Goal: Check status: Check status

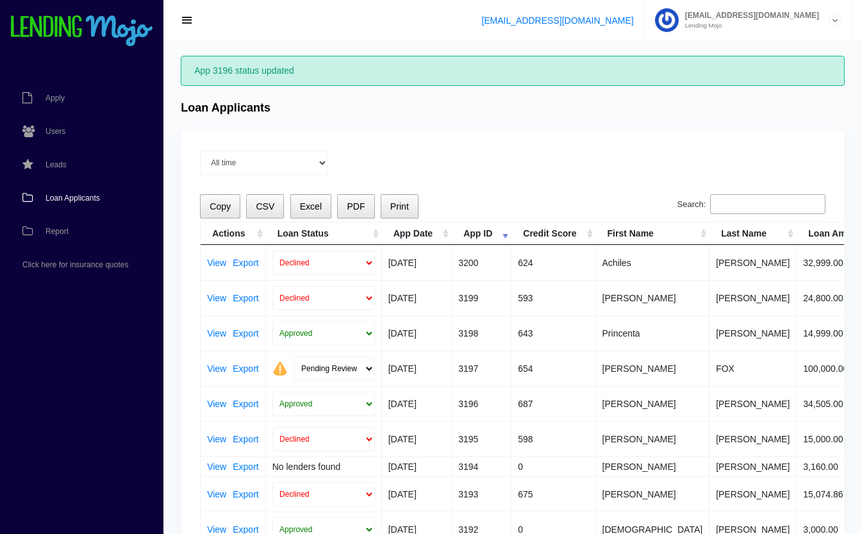
scroll to position [26, 0]
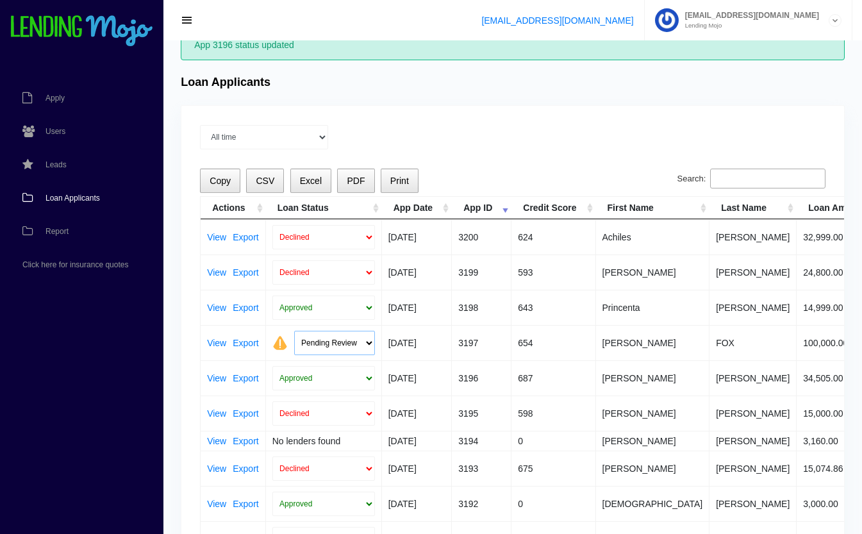
drag, startPoint x: 0, startPoint y: 0, endPoint x: 339, endPoint y: 341, distance: 480.6
click at [339, 341] on select "Pending Review Approve Decline Unqualified" at bounding box center [334, 343] width 81 height 24
click at [294, 331] on select "Pending Review Approve Decline Unqualified" at bounding box center [334, 343] width 81 height 24
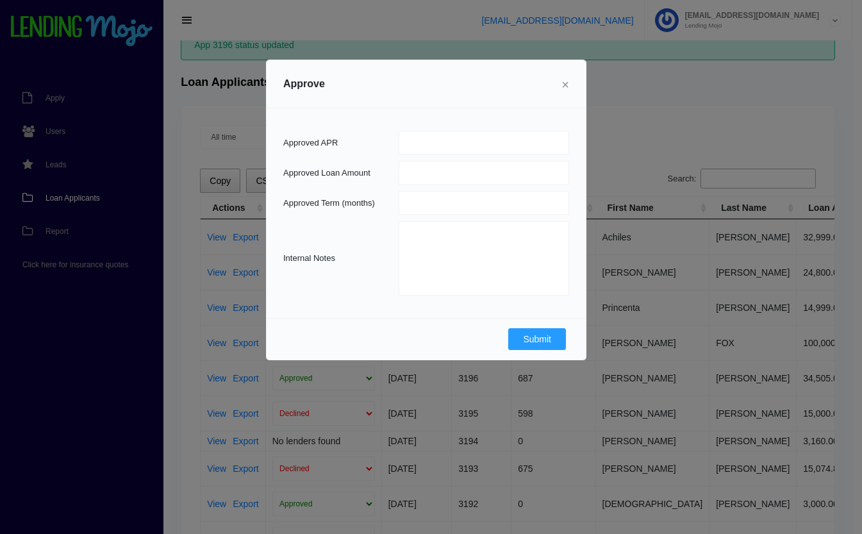
click at [570, 81] on button "×" at bounding box center [565, 84] width 28 height 36
select select "Pending Review"
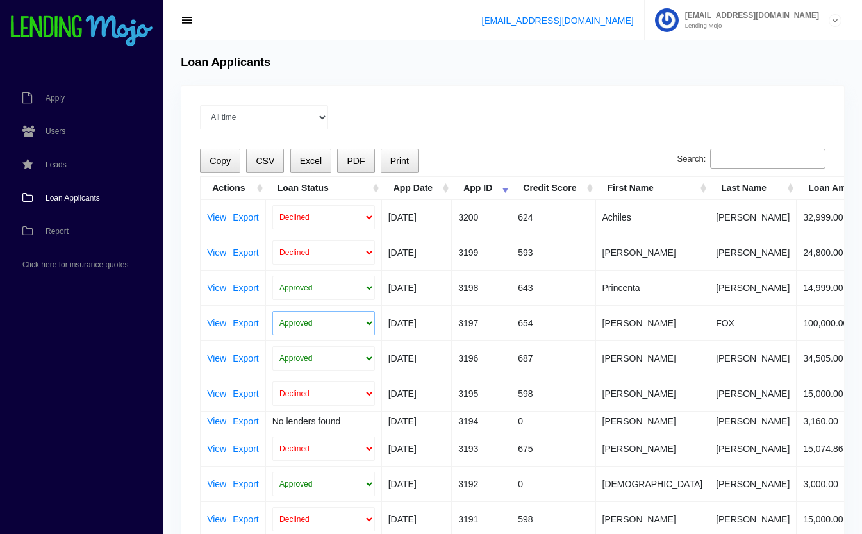
click at [330, 317] on select "Approved In Progress Funded Did not fund Declined" at bounding box center [323, 323] width 103 height 24
select select "in_progress"
click at [272, 311] on select "Approved In Progress Funded Did not fund Declined" at bounding box center [323, 323] width 103 height 24
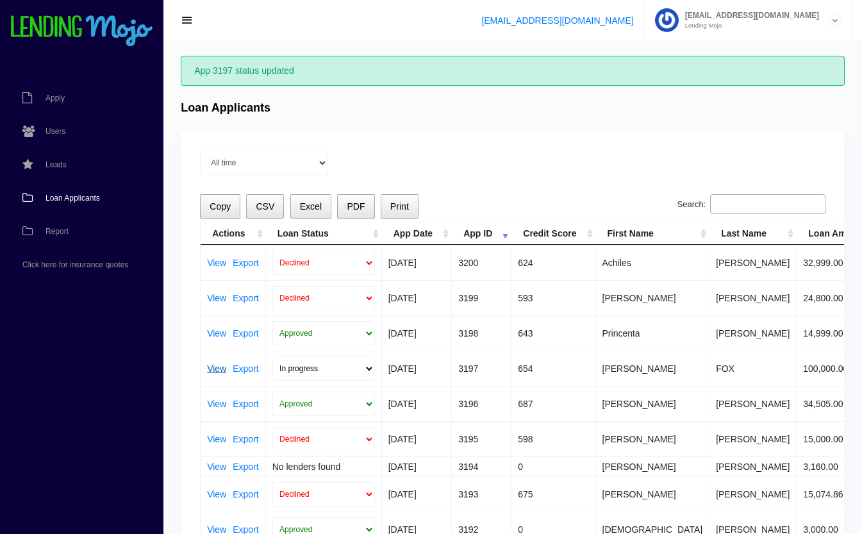
click at [213, 368] on link "View" at bounding box center [216, 368] width 19 height 9
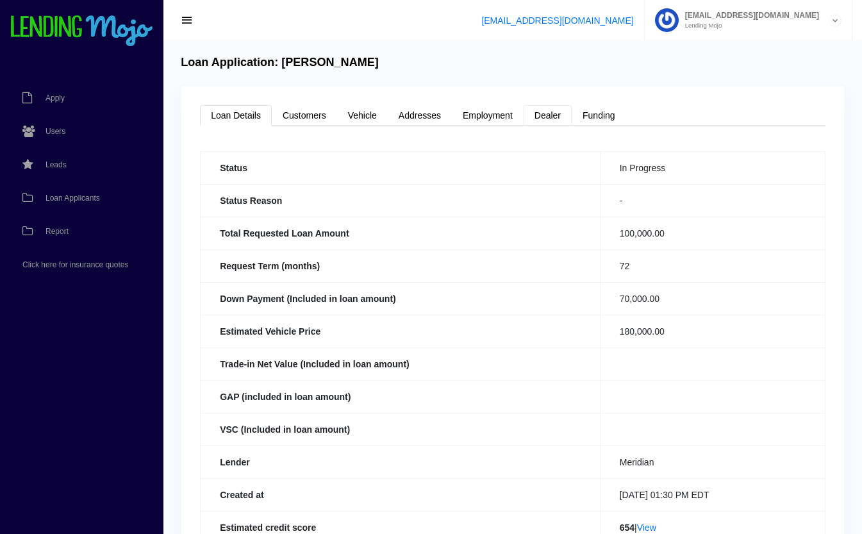
click at [547, 119] on link "Dealer" at bounding box center [548, 115] width 48 height 21
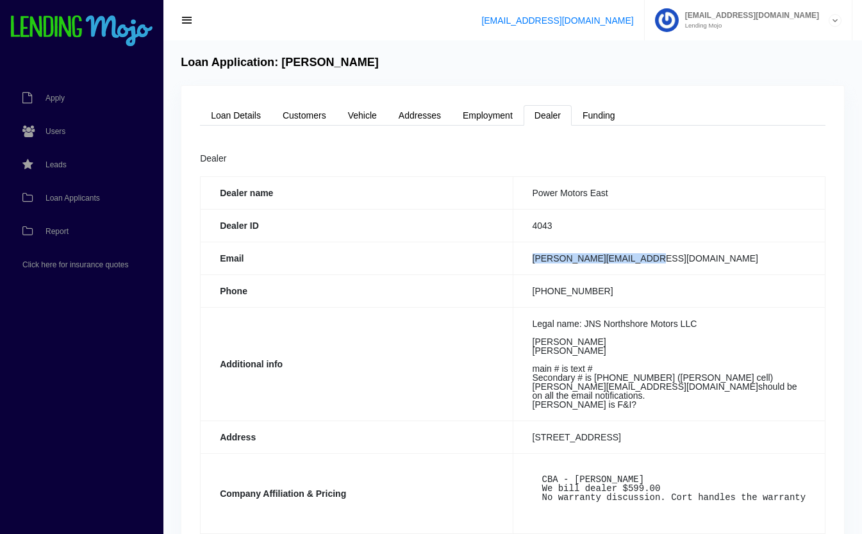
drag, startPoint x: 669, startPoint y: 257, endPoint x: 526, endPoint y: 266, distance: 143.9
click at [526, 266] on td "[PERSON_NAME][EMAIL_ADDRESS][DOMAIN_NAME]" at bounding box center [669, 258] width 312 height 33
copy td "[PERSON_NAME][EMAIL_ADDRESS][DOMAIN_NAME]"
click at [435, 295] on th "Phone" at bounding box center [357, 290] width 312 height 33
click at [242, 112] on link "Loan Details" at bounding box center [236, 115] width 72 height 21
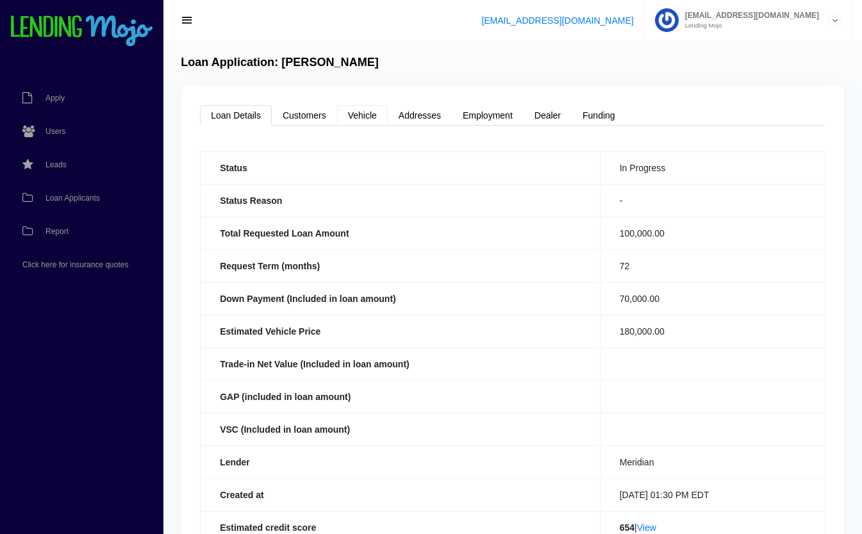
click at [360, 112] on link "Vehicle" at bounding box center [362, 115] width 51 height 21
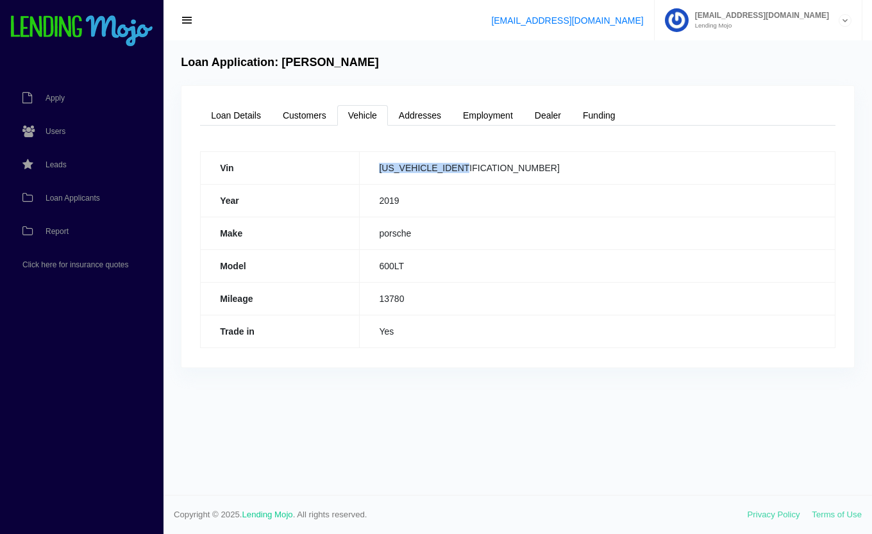
drag, startPoint x: 549, startPoint y: 166, endPoint x: 437, endPoint y: 167, distance: 112.2
click at [437, 167] on td "[US_VEHICLE_IDENTIFICATION_NUMBER]" at bounding box center [597, 167] width 475 height 33
copy td "[US_VEHICLE_IDENTIFICATION_NUMBER]"
